Goal: Task Accomplishment & Management: Use online tool/utility

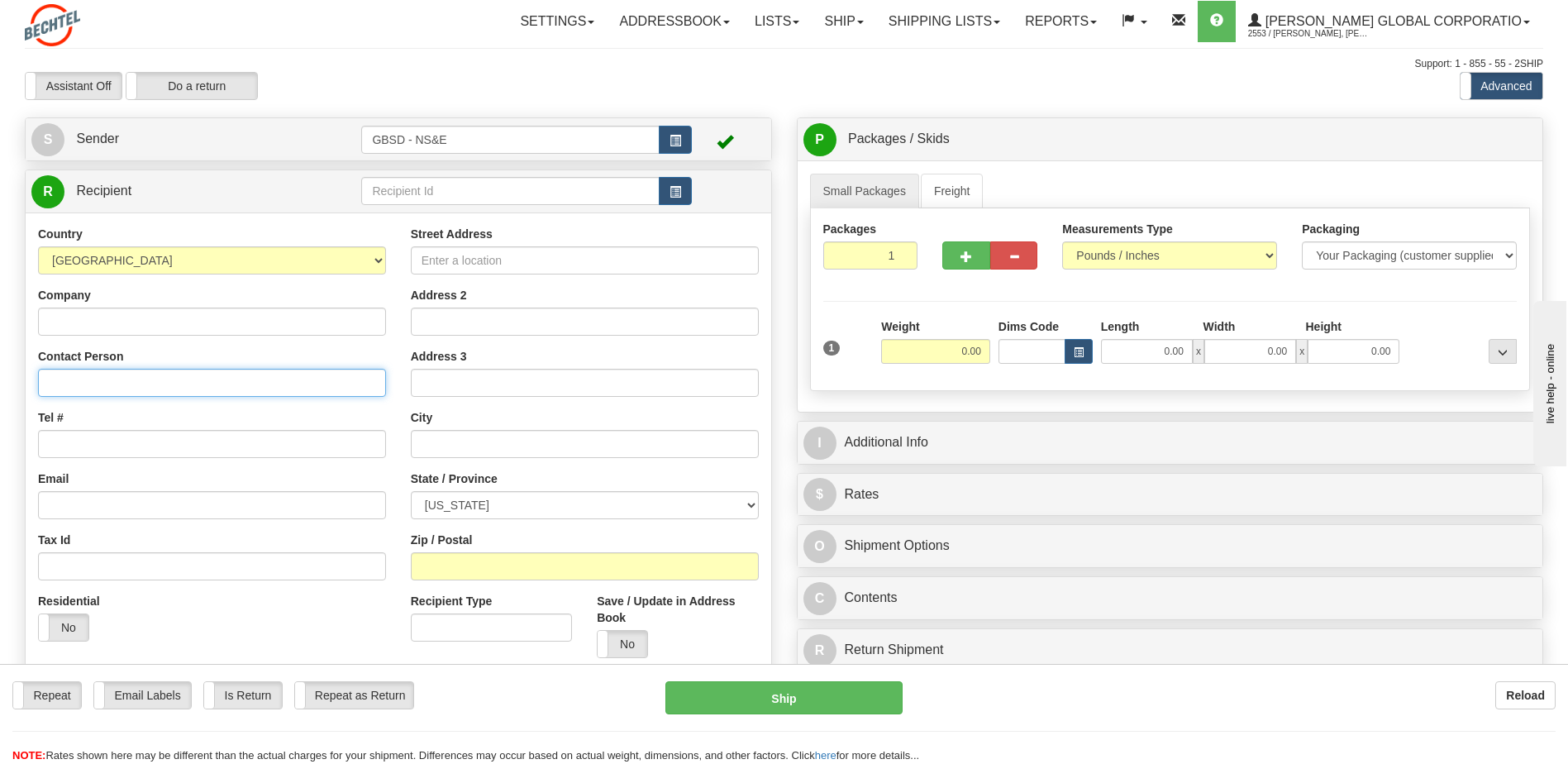
click at [118, 381] on input "Contact Person" at bounding box center [212, 382] width 348 height 28
click at [676, 192] on span "button" at bounding box center [675, 192] width 12 height 11
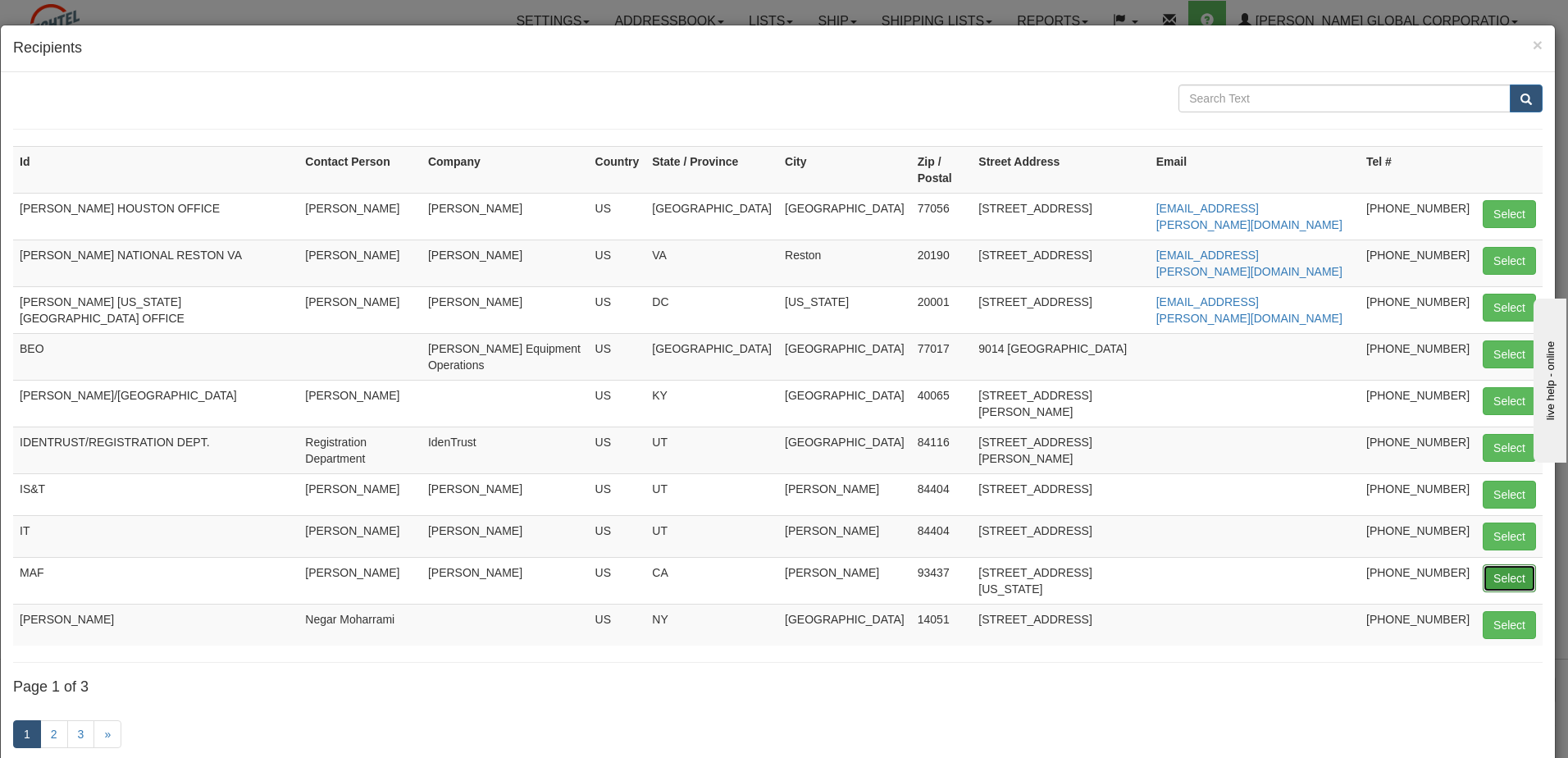
click at [1495, 564] on button "Select" at bounding box center [1509, 578] width 53 height 28
type input "MAF"
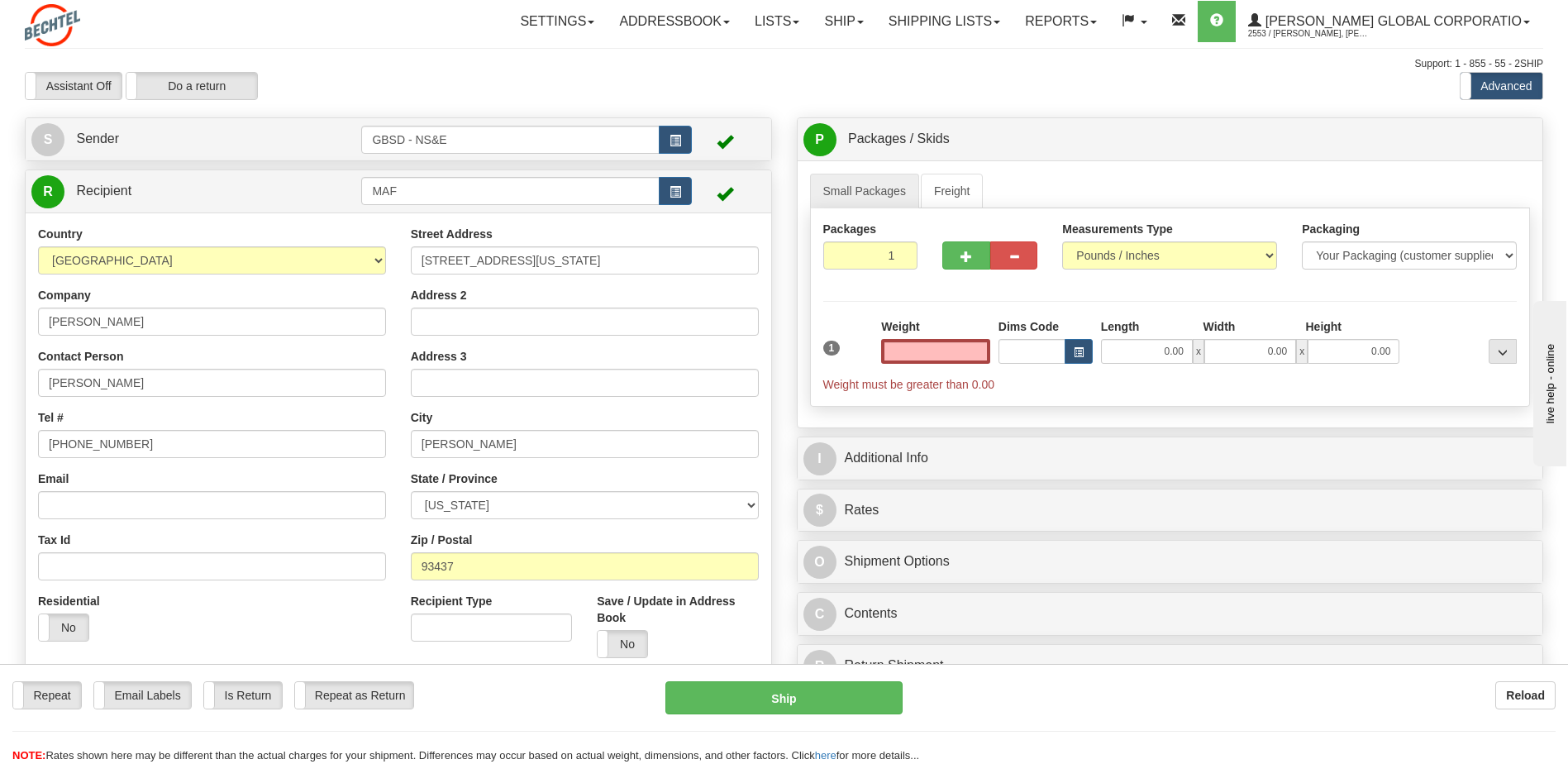
type input "0.00"
click at [983, 342] on input "0.00" at bounding box center [935, 351] width 109 height 24
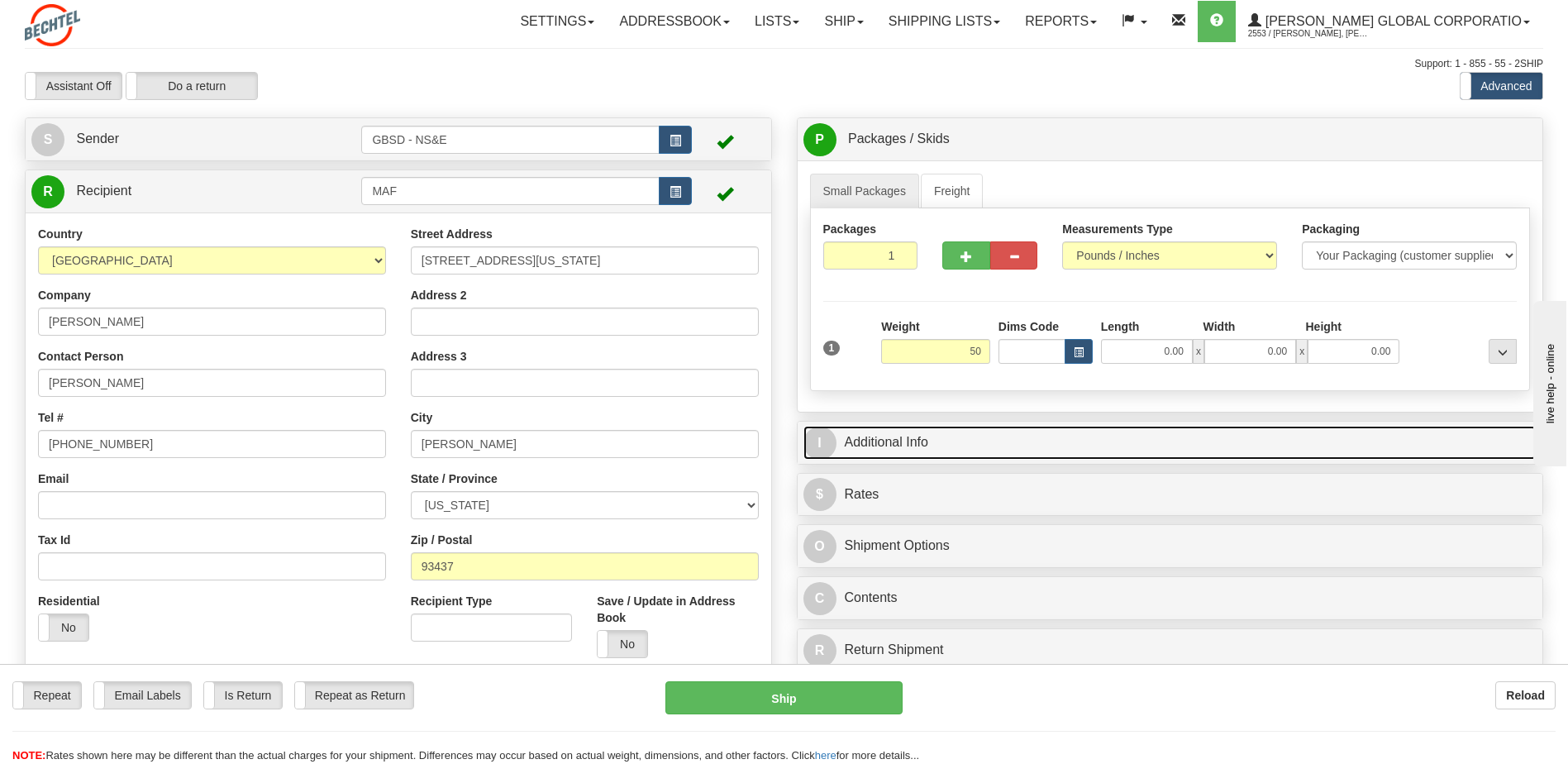
click at [929, 435] on link "I Additional Info" at bounding box center [1170, 443] width 734 height 34
type input "50.00"
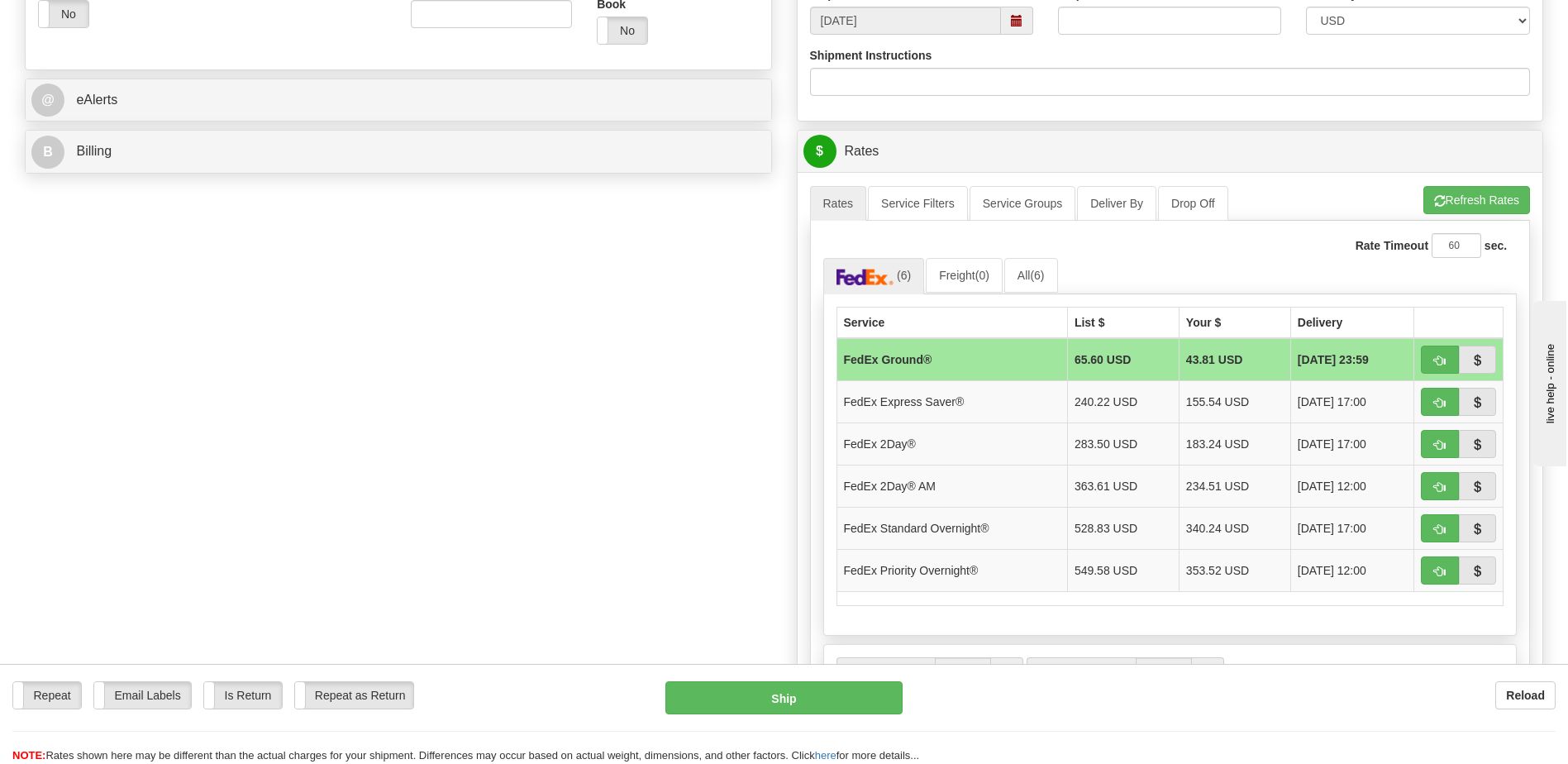
scroll to position [661, 0]
